Goal: Information Seeking & Learning: Learn about a topic

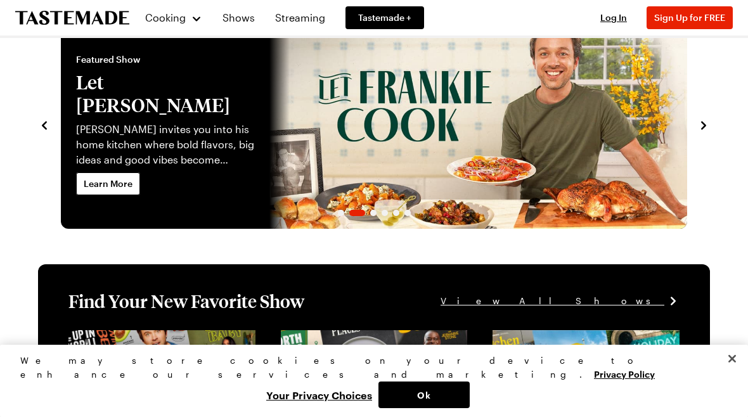
scroll to position [46, 0]
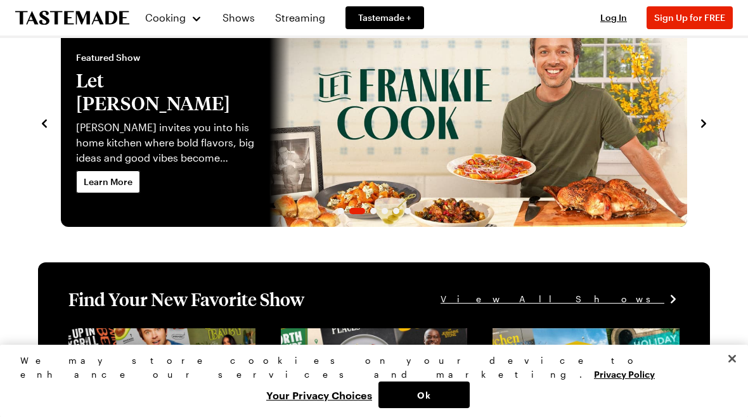
click at [105, 124] on p "[PERSON_NAME] invites you into his home kitchen where bold flavors, big ideas a…" at bounding box center [165, 143] width 178 height 46
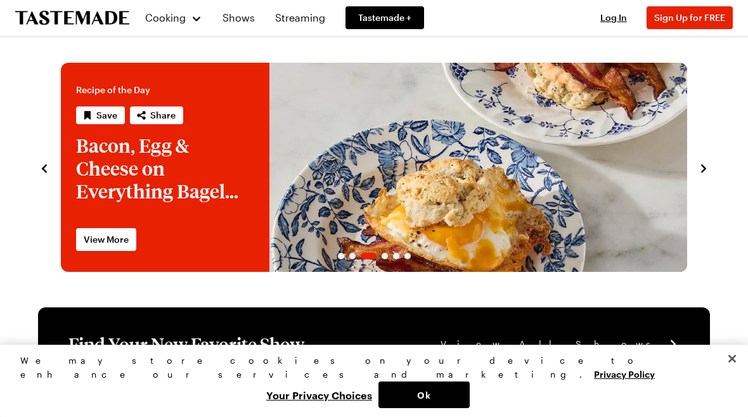
scroll to position [0, 0]
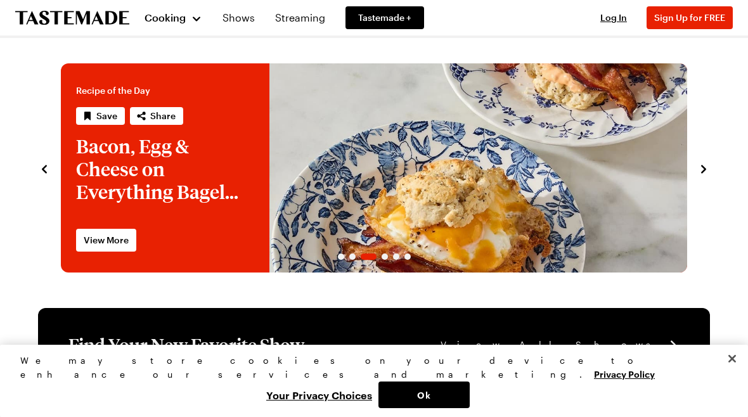
click at [171, 17] on span "Cooking" at bounding box center [165, 17] width 41 height 12
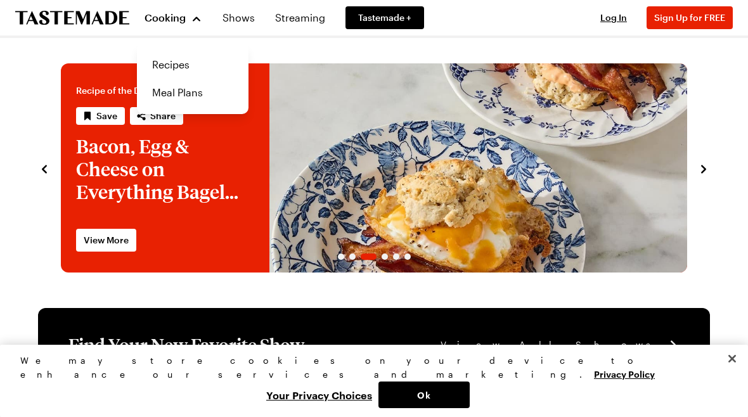
click at [166, 72] on link "Recipes" at bounding box center [193, 65] width 96 height 28
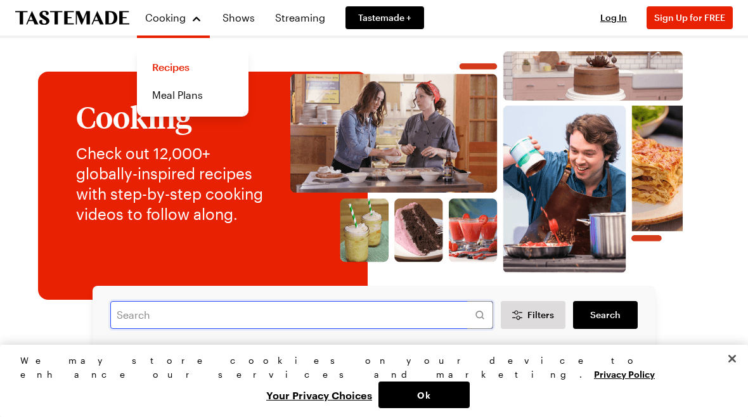
click at [148, 325] on input "text" at bounding box center [301, 315] width 383 height 28
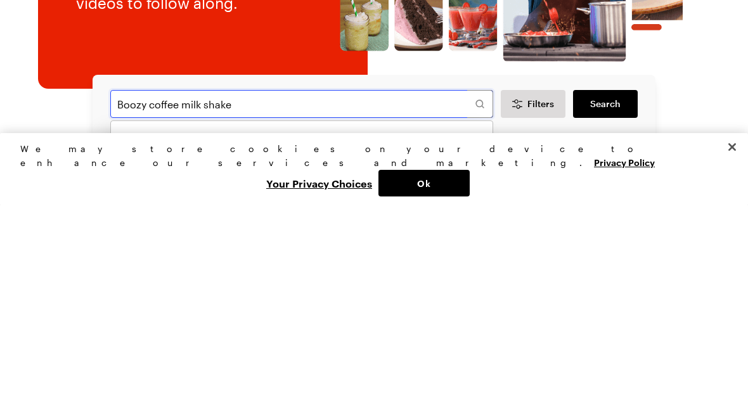
type input "Boozy coffee milk shake"
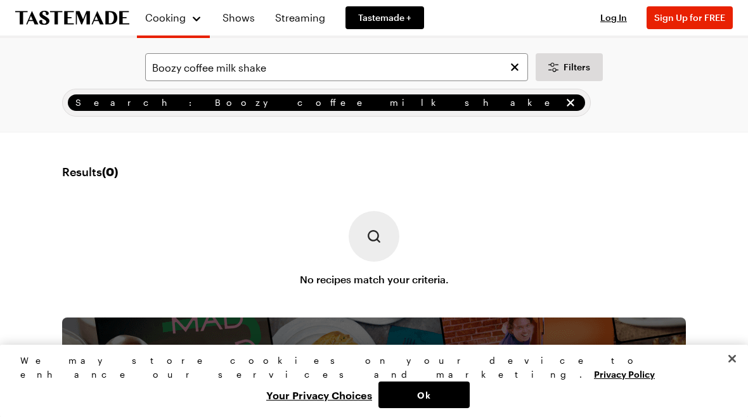
click at [176, 18] on span "Cooking" at bounding box center [165, 17] width 41 height 12
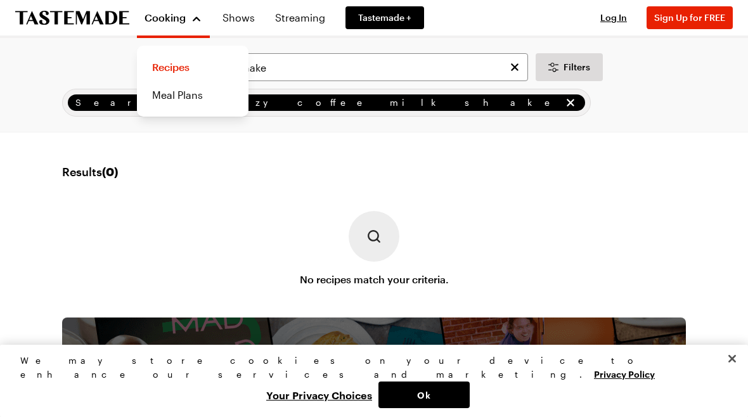
click at [171, 68] on link "Recipes" at bounding box center [193, 67] width 96 height 28
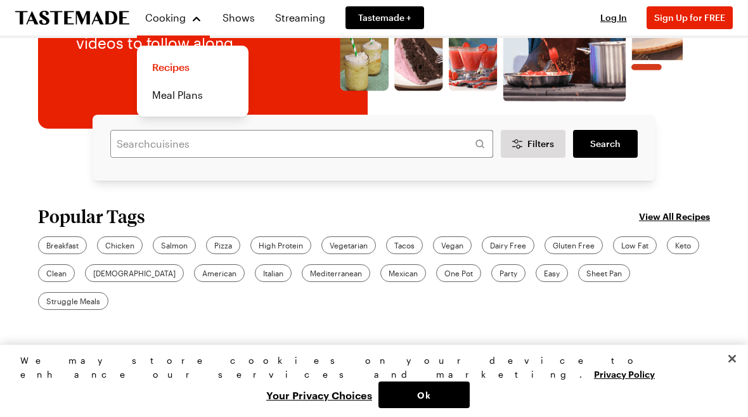
scroll to position [197, 0]
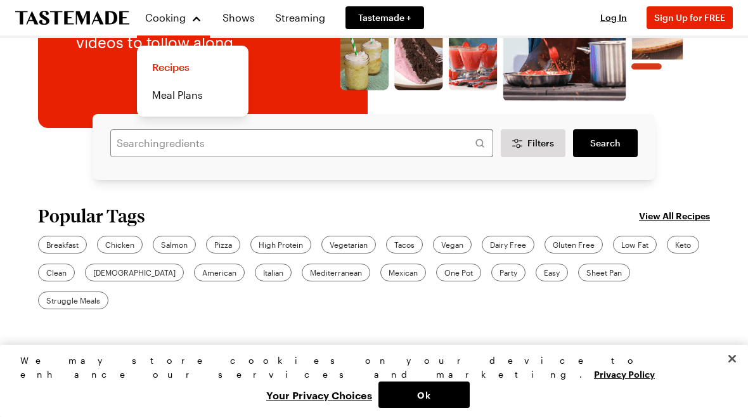
click at [706, 214] on link "View All Recipes" at bounding box center [674, 216] width 71 height 14
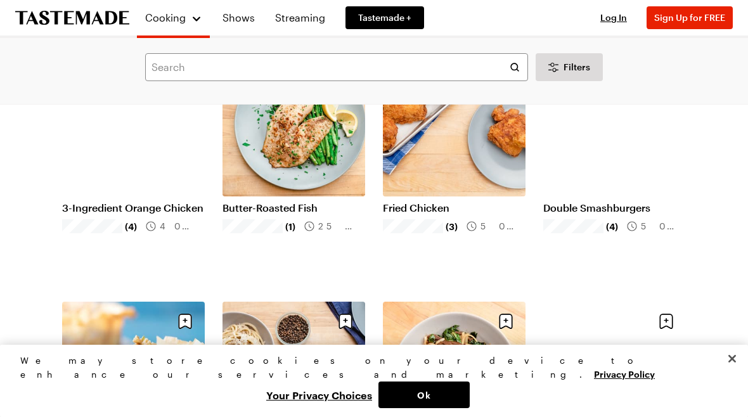
scroll to position [1149, 0]
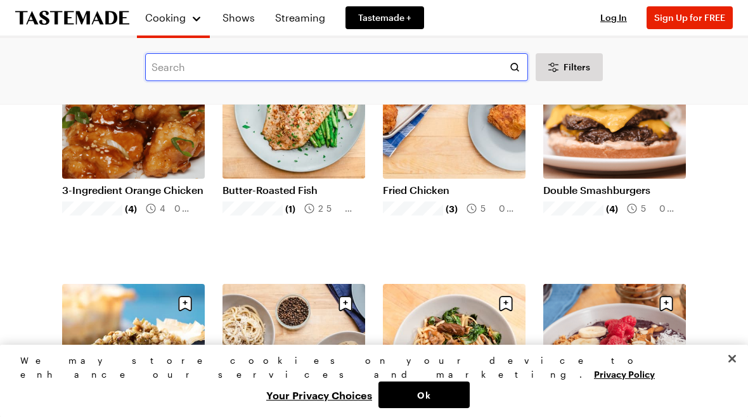
click at [426, 70] on input "text" at bounding box center [336, 67] width 383 height 28
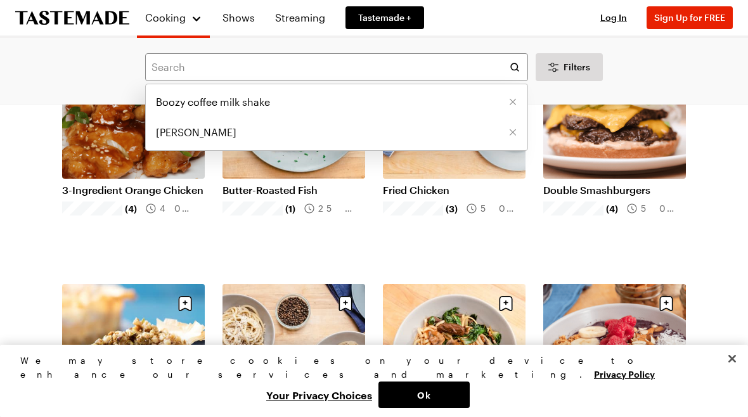
click at [399, 94] on li "Boozy coffee milk shake" at bounding box center [337, 102] width 382 height 30
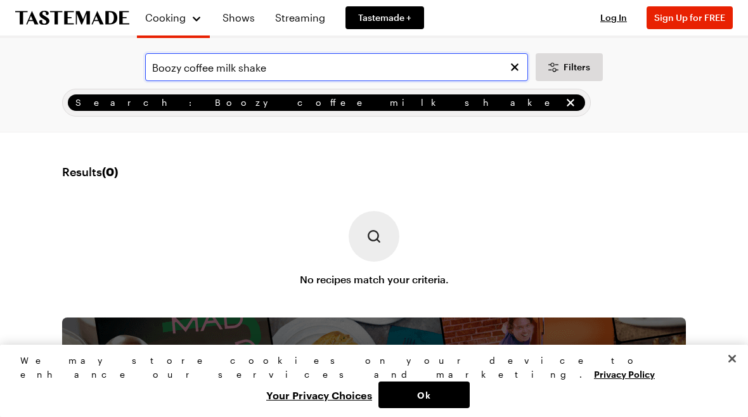
click at [186, 65] on input "Boozy coffee milk shake" at bounding box center [336, 67] width 383 height 28
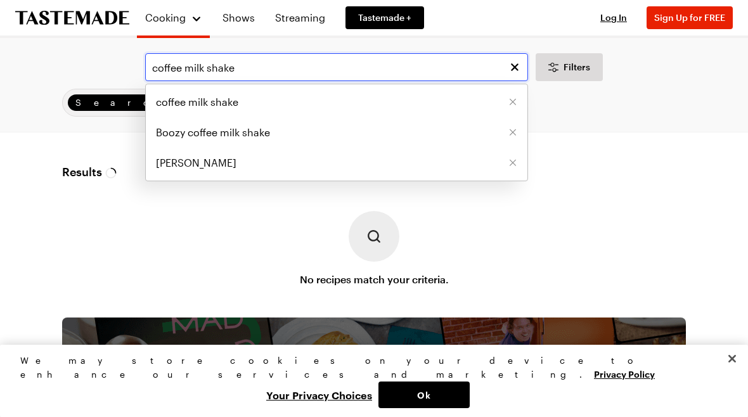
type input "coffee milk shake"
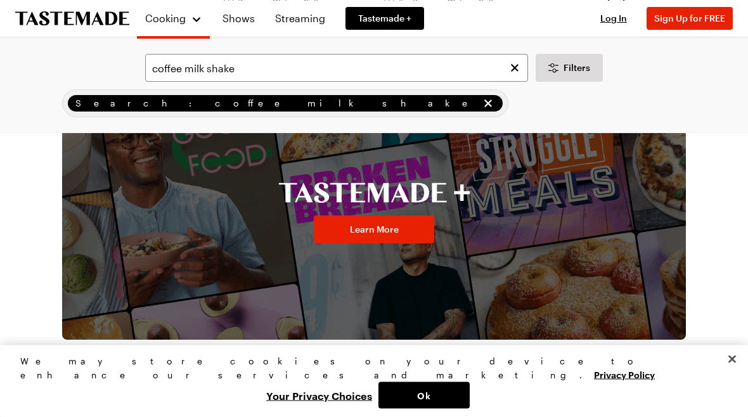
scroll to position [888, 0]
